Goal: Task Accomplishment & Management: Manage account settings

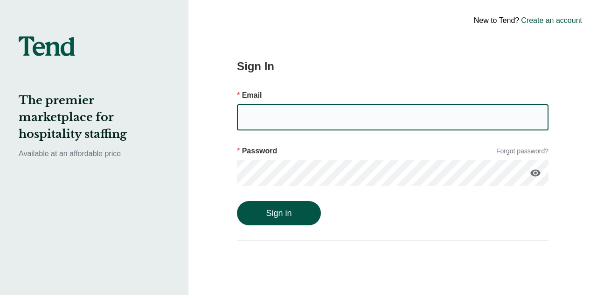
click at [310, 124] on input "email" at bounding box center [393, 117] width 312 height 26
type input "[EMAIL_ADDRESS][DOMAIN_NAME]"
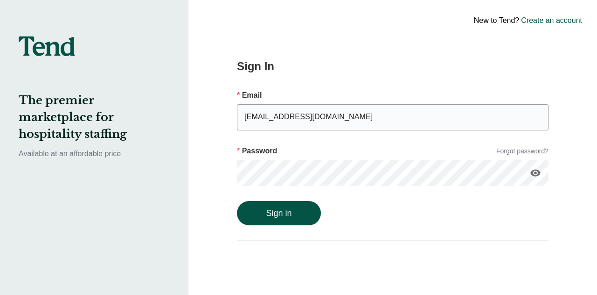
click at [538, 148] on link "Forgot password?" at bounding box center [523, 151] width 52 height 10
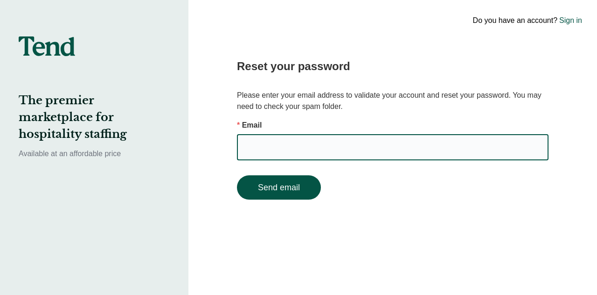
click at [432, 141] on input "email" at bounding box center [393, 147] width 312 height 26
type input "[EMAIL_ADDRESS][DOMAIN_NAME]"
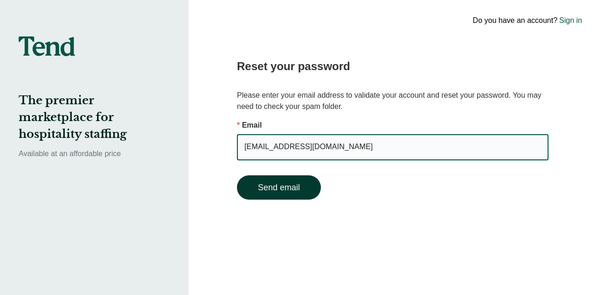
click at [288, 194] on button "Send email" at bounding box center [279, 187] width 84 height 24
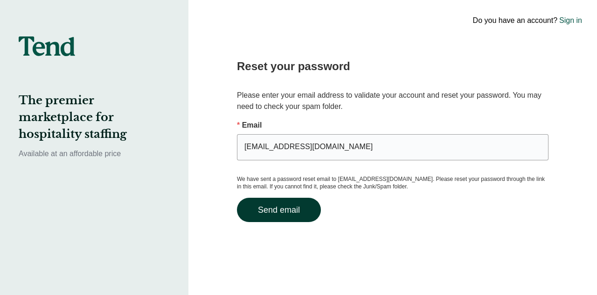
click at [280, 203] on button "Send email" at bounding box center [279, 209] width 84 height 24
click at [50, 49] on img at bounding box center [47, 46] width 56 height 20
